Goal: Task Accomplishment & Management: Manage account settings

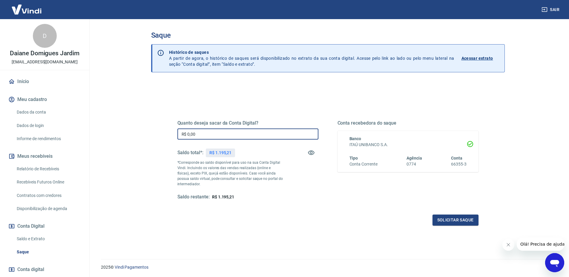
click at [228, 135] on input "R$ 0,00" at bounding box center [247, 133] width 141 height 11
type input "R$ 700,00"
click at [461, 223] on button "Solicitar saque" at bounding box center [455, 219] width 46 height 11
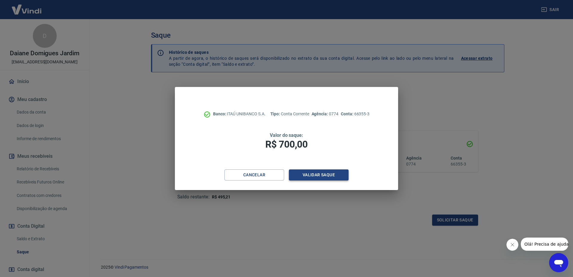
click at [318, 174] on button "Validar saque" at bounding box center [319, 174] width 60 height 11
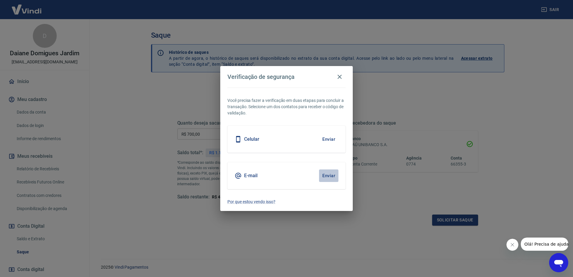
click at [319, 174] on button "Enviar" at bounding box center [328, 175] width 19 height 13
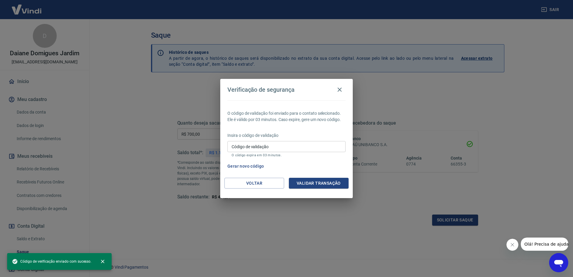
click at [328, 174] on div "O código de validação foi enviado para o contato selecionado. Ele é válido por …" at bounding box center [286, 138] width 133 height 77
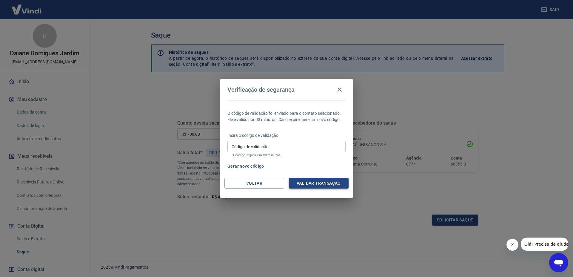
click at [318, 186] on button "Validar transação" at bounding box center [319, 183] width 60 height 11
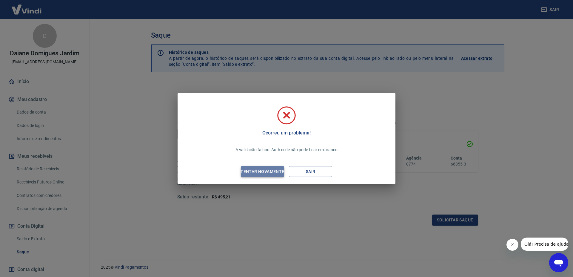
click at [277, 173] on div "Tentar novamente" at bounding box center [263, 171] width 58 height 7
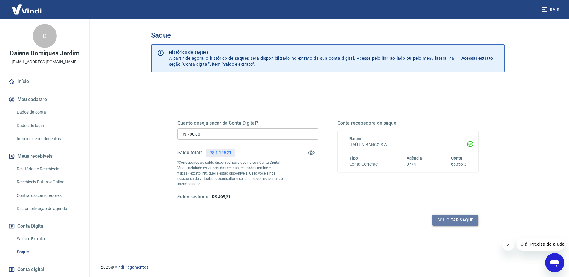
click at [453, 220] on button "Solicitar saque" at bounding box center [455, 219] width 46 height 11
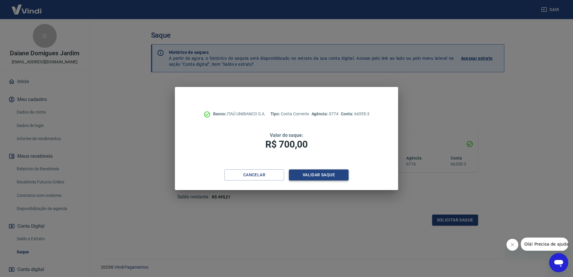
click at [329, 178] on button "Validar saque" at bounding box center [319, 174] width 60 height 11
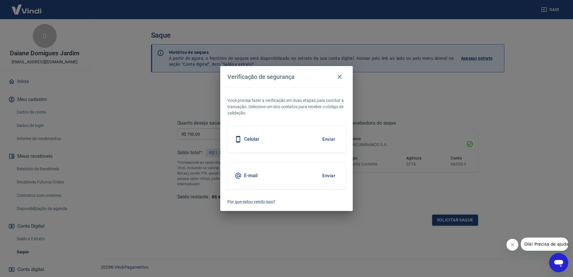
click at [265, 176] on div "E-mail Enviar" at bounding box center [287, 175] width 118 height 27
click at [328, 174] on button "Enviar" at bounding box center [328, 175] width 19 height 13
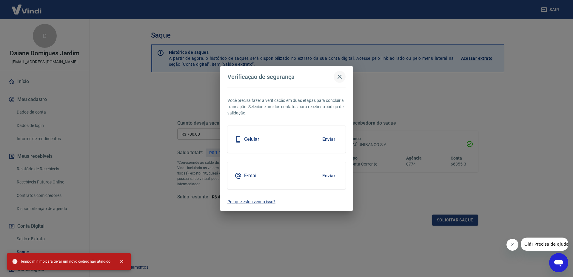
click at [339, 75] on icon "button" at bounding box center [339, 76] width 7 height 7
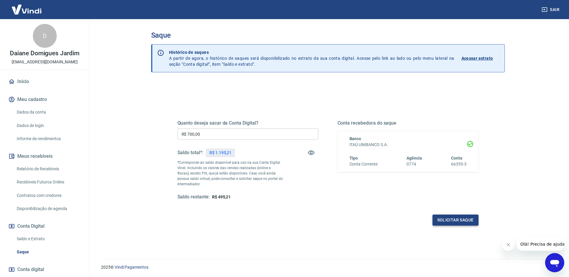
click at [469, 222] on button "Solicitar saque" at bounding box center [455, 219] width 46 height 11
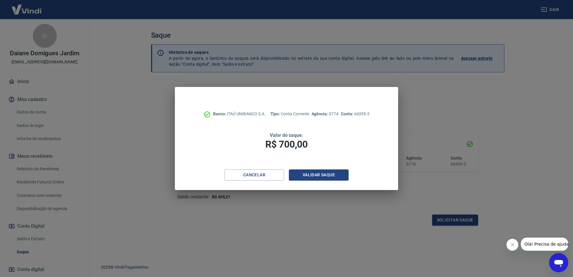
click at [337, 181] on div "Cancelar Validar saque" at bounding box center [286, 179] width 223 height 21
click at [311, 174] on button "Validar saque" at bounding box center [319, 174] width 60 height 11
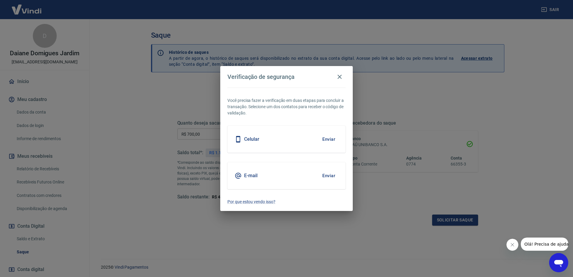
click at [326, 175] on button "Enviar" at bounding box center [328, 175] width 19 height 13
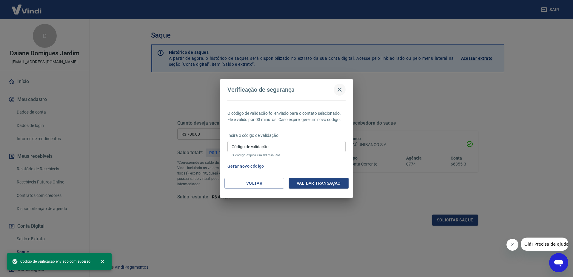
click at [340, 89] on icon "button" at bounding box center [339, 89] width 7 height 7
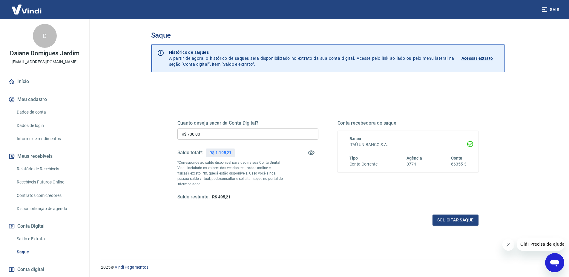
click at [22, 83] on link "Início" at bounding box center [44, 81] width 75 height 13
